Goal: Transaction & Acquisition: Obtain resource

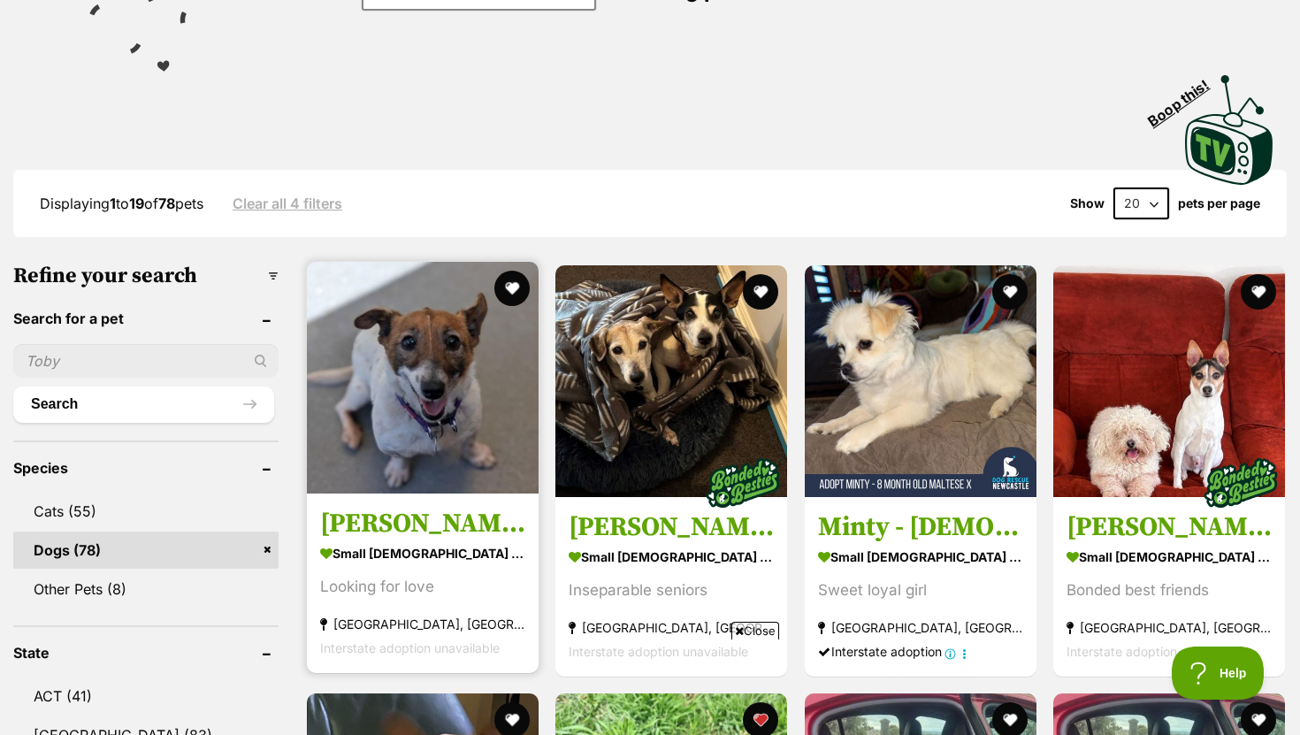
click at [378, 527] on h3 "[PERSON_NAME]" at bounding box center [422, 524] width 205 height 34
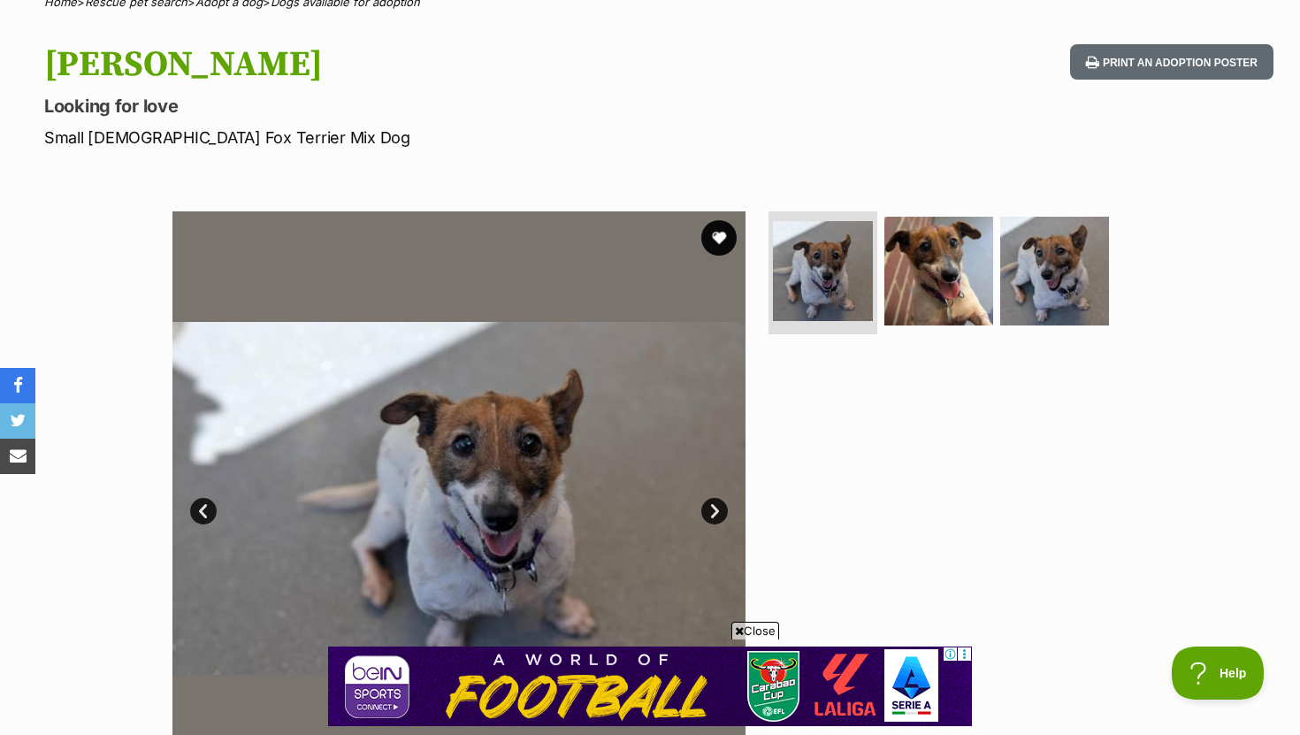
scroll to position [155, 0]
